Goal: Find specific page/section: Find specific page/section

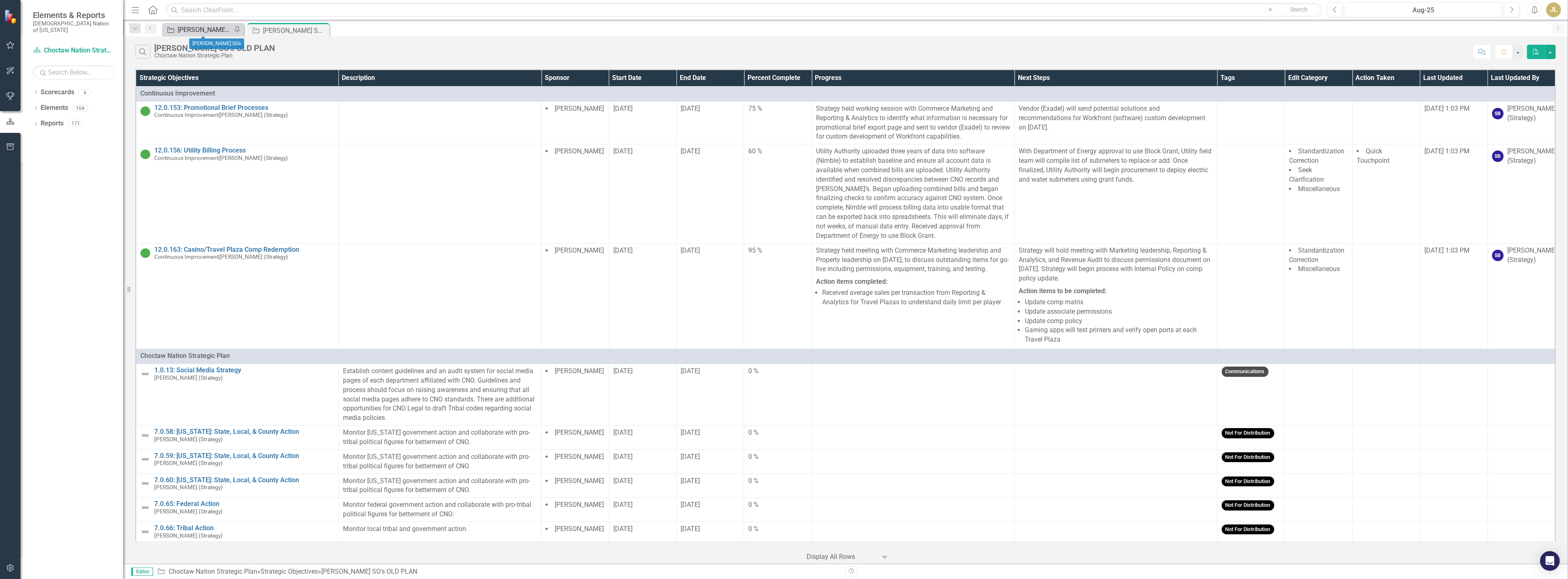
click at [207, 26] on div "[PERSON_NAME] SOs" at bounding box center [205, 29] width 54 height 10
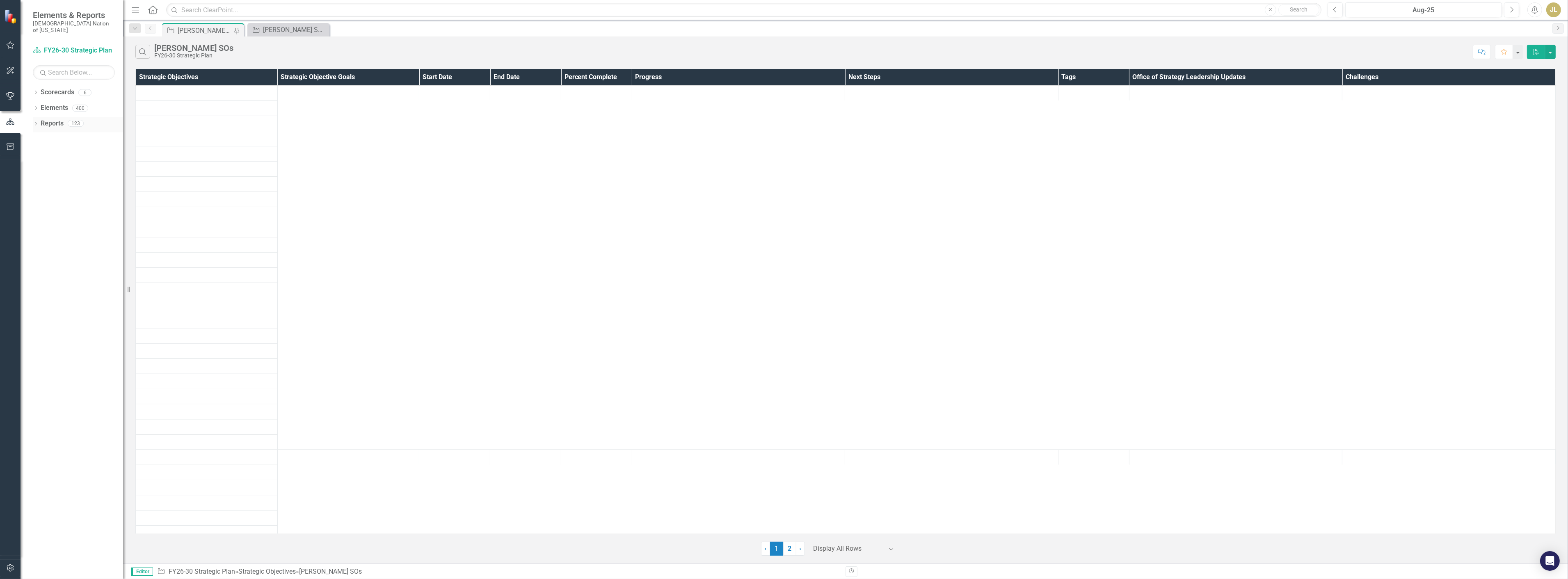
click at [39, 117] on div "Dropdown Reports 123" at bounding box center [78, 125] width 90 height 16
click at [32, 118] on div "Dropdown Scorecards 6 FY26-30 Strategic Plan Continuous Improvement FY26-30 Ope…" at bounding box center [72, 332] width 102 height 493
click at [35, 122] on icon "Dropdown" at bounding box center [35, 124] width 5 height 4
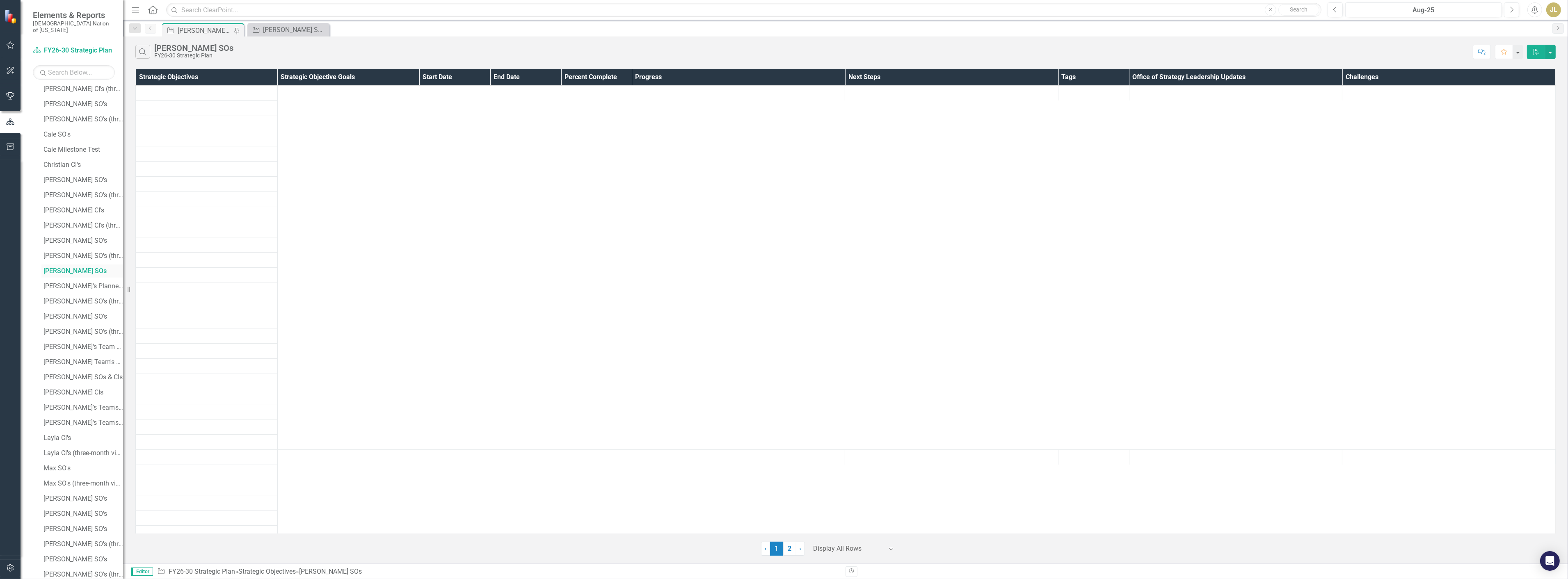
scroll to position [364, 0]
click at [91, 283] on link "[PERSON_NAME]'s Planned Capital" at bounding box center [82, 290] width 82 height 13
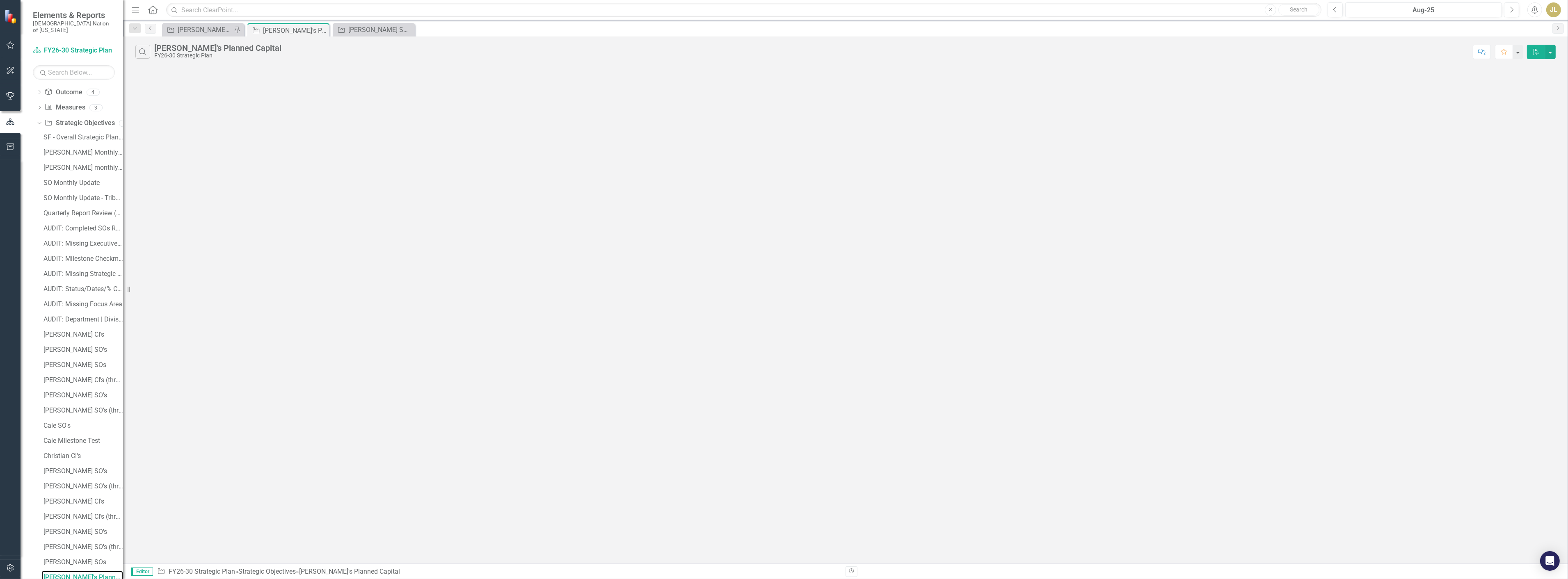
scroll to position [75, 0]
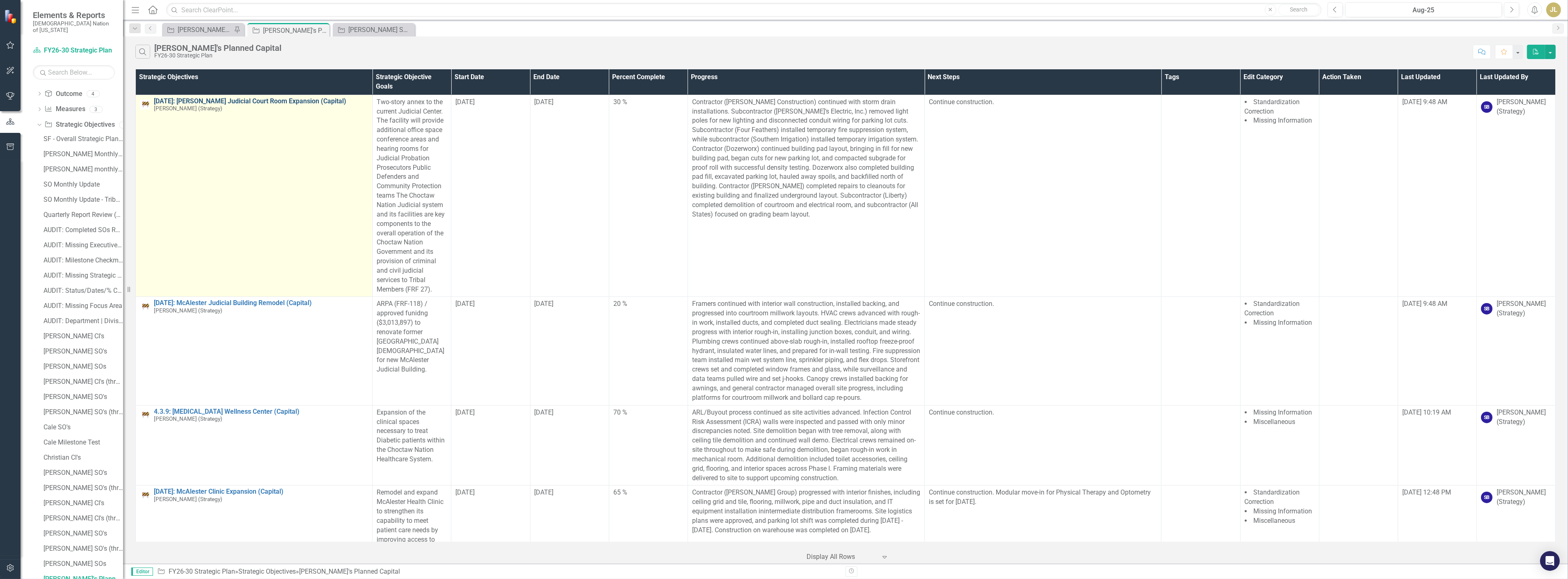
click at [225, 97] on link "[DATE]: [PERSON_NAME] Judicial Court Room Expansion (Capital)" at bounding box center [261, 101] width 214 height 7
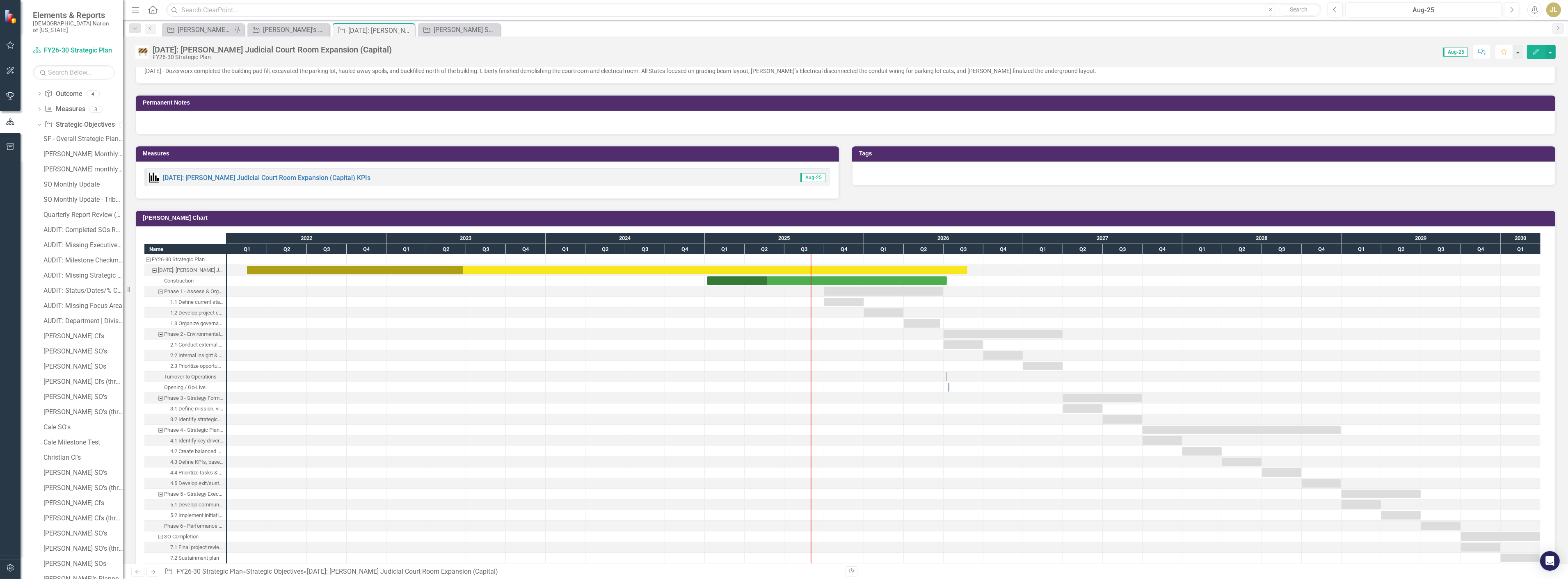
scroll to position [222, 0]
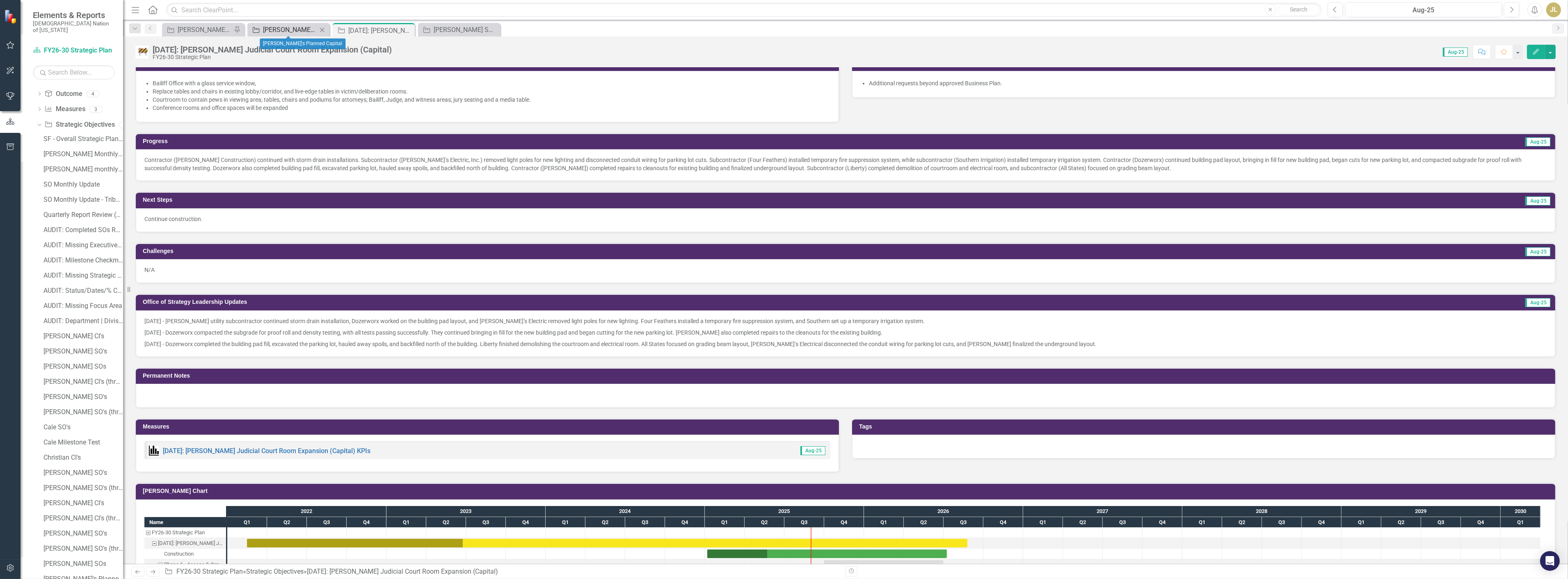
click at [281, 26] on div "[PERSON_NAME]'s Planned Capital" at bounding box center [290, 29] width 54 height 10
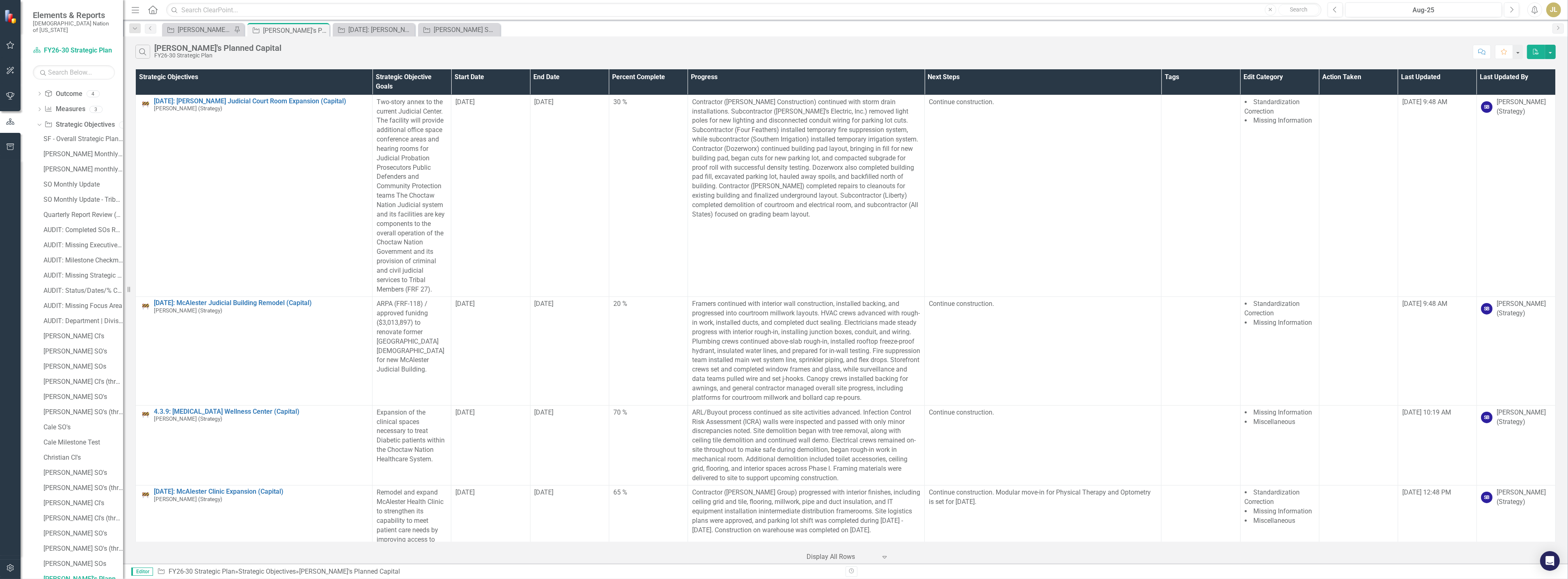
click at [177, 36] on div "Search [PERSON_NAME]'s Planned Capital FY26-30 Strategic Plan Comment Favorite …" at bounding box center [845, 50] width 1445 height 27
click at [185, 26] on div "[PERSON_NAME] SOs" at bounding box center [205, 29] width 54 height 10
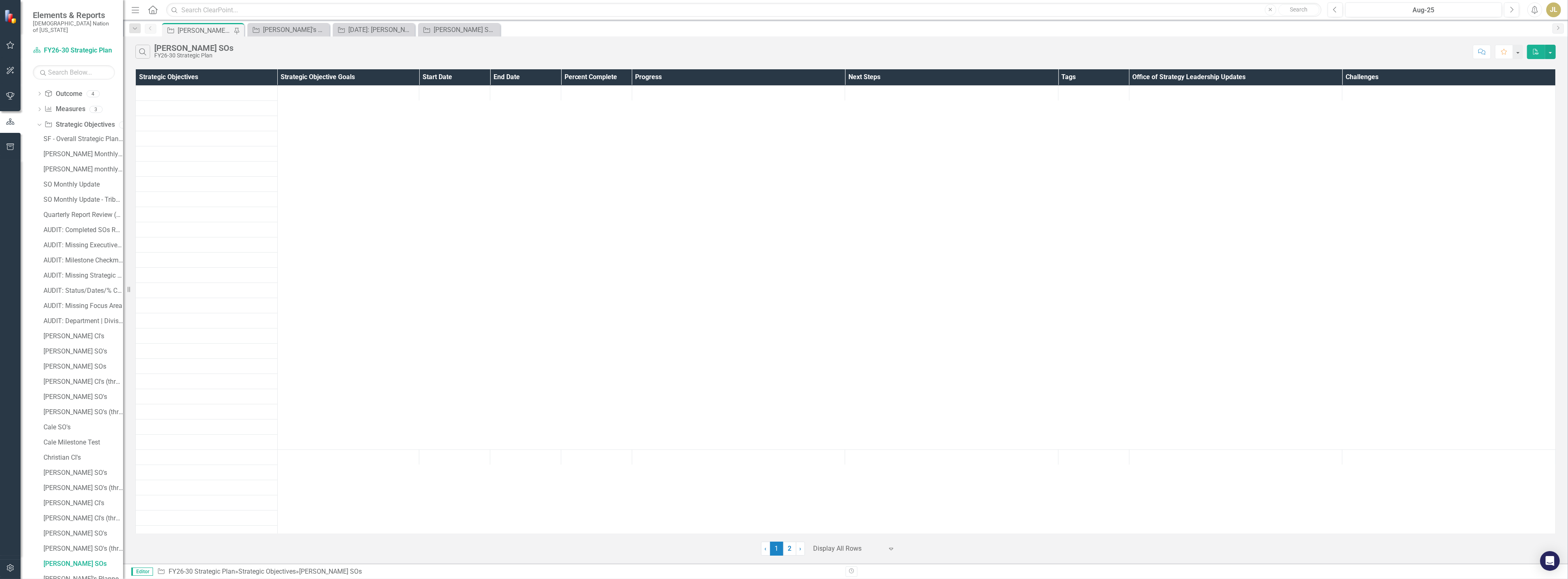
scroll to position [60, 0]
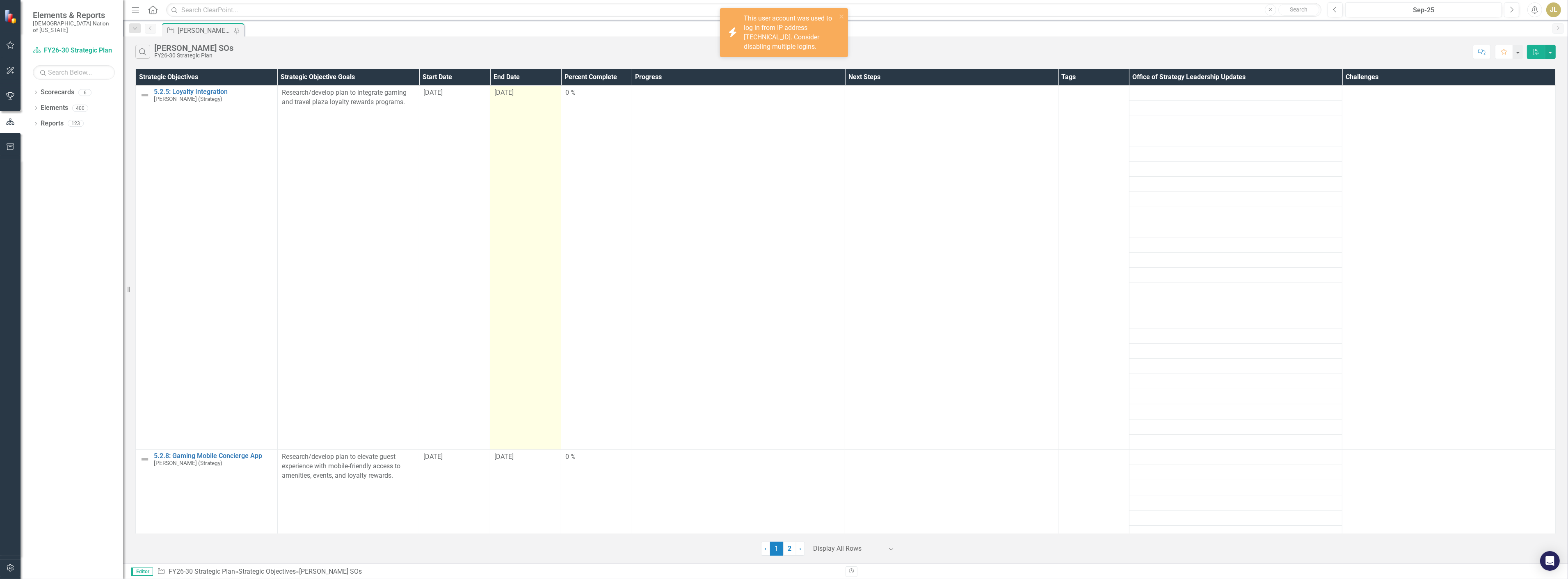
click at [543, 283] on td "[DATE]" at bounding box center [525, 267] width 71 height 364
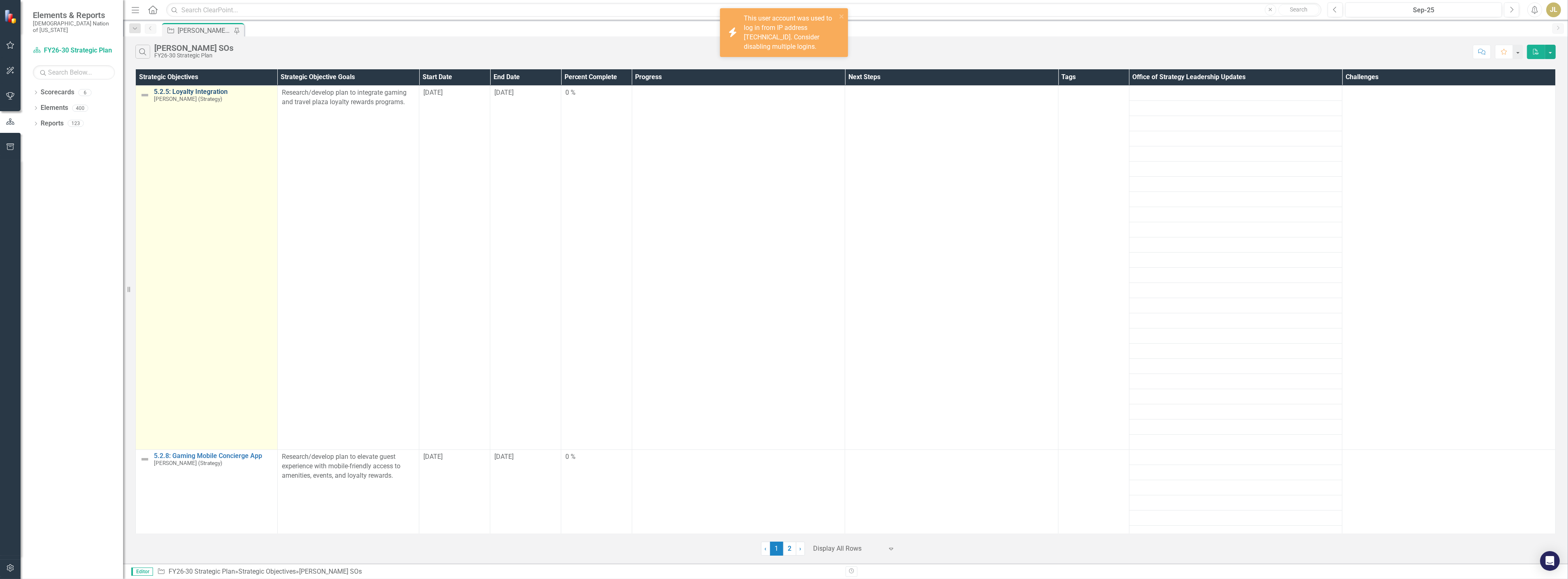
click at [174, 90] on link "5.2.5: Loyalty Integration" at bounding box center [214, 92] width 119 height 7
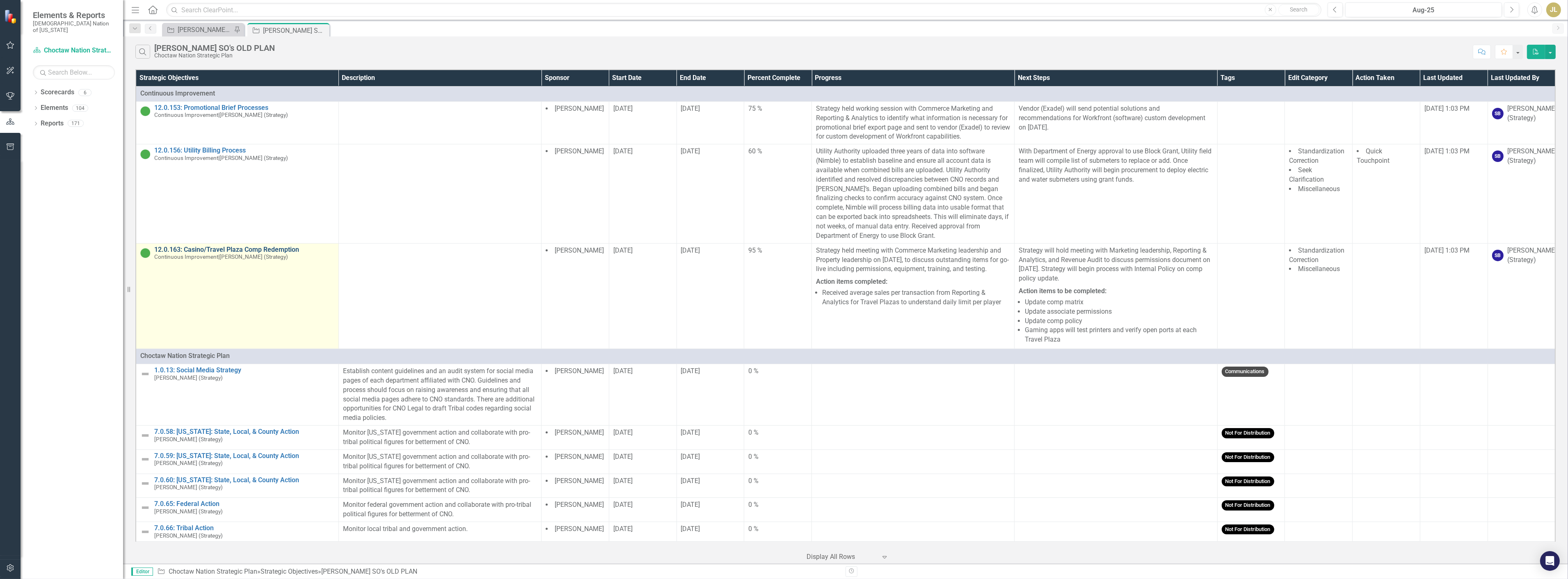
click at [233, 249] on link "12.0.163: Casino/Travel Plaza Comp Redemption" at bounding box center [244, 249] width 180 height 7
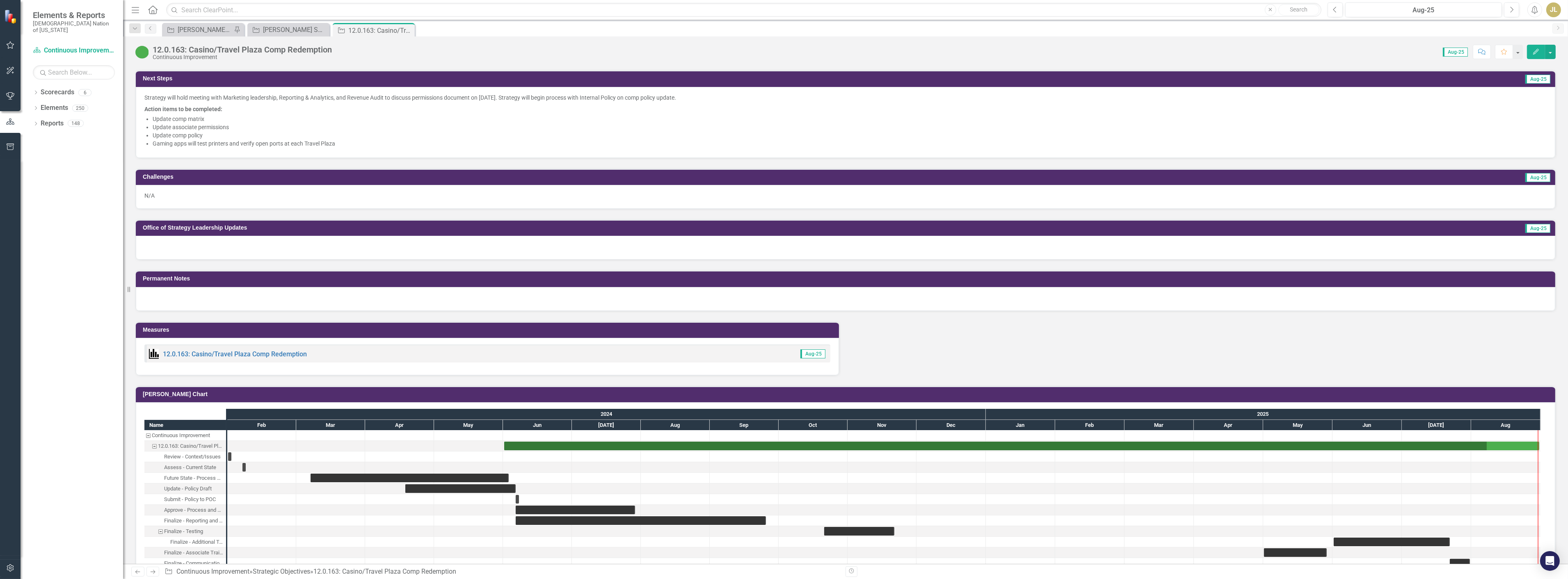
scroll to position [364, 0]
